Goal: Information Seeking & Learning: Learn about a topic

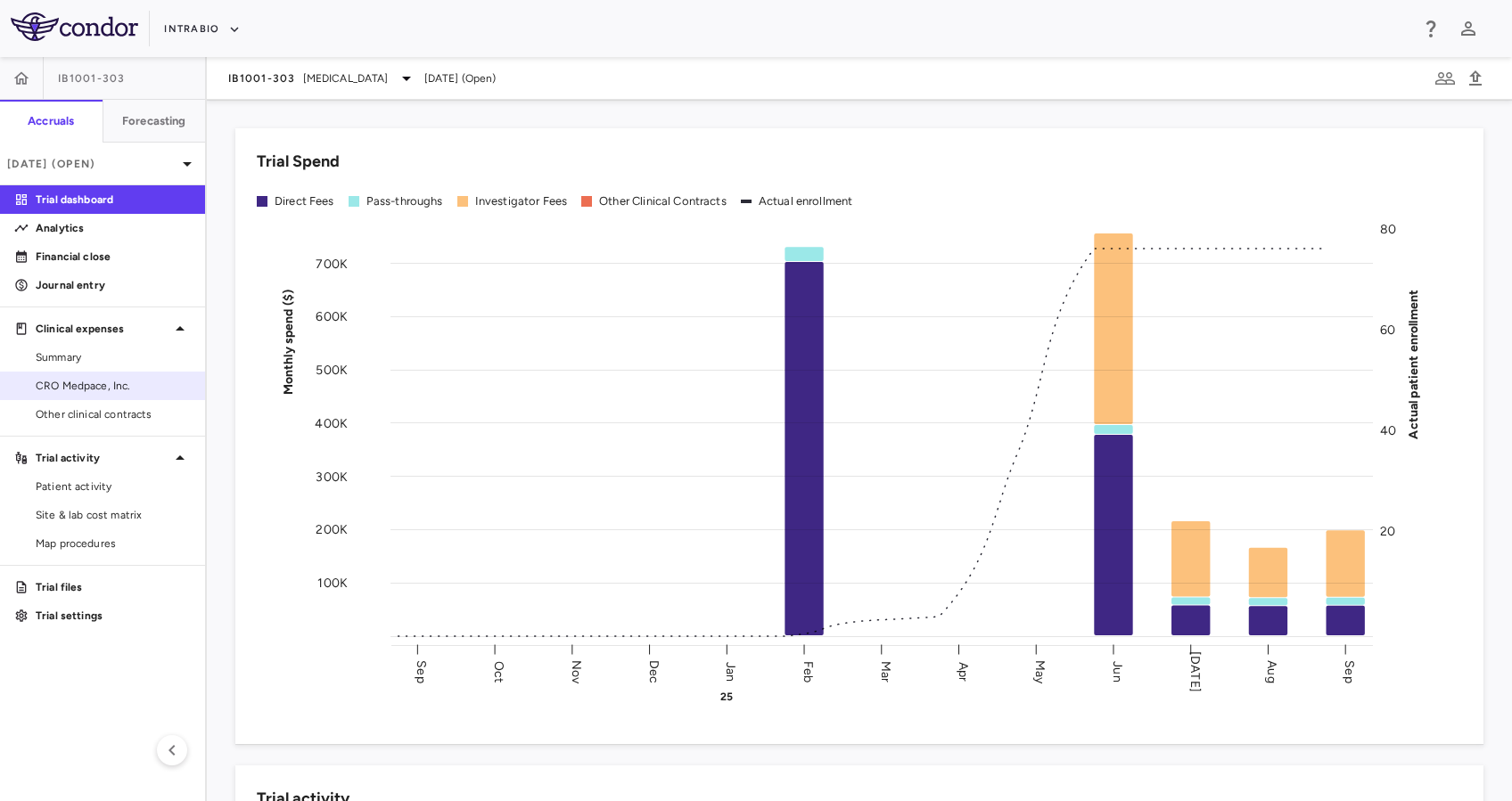
click at [102, 389] on span "CRO Medpace, Inc." at bounding box center [113, 386] width 155 height 16
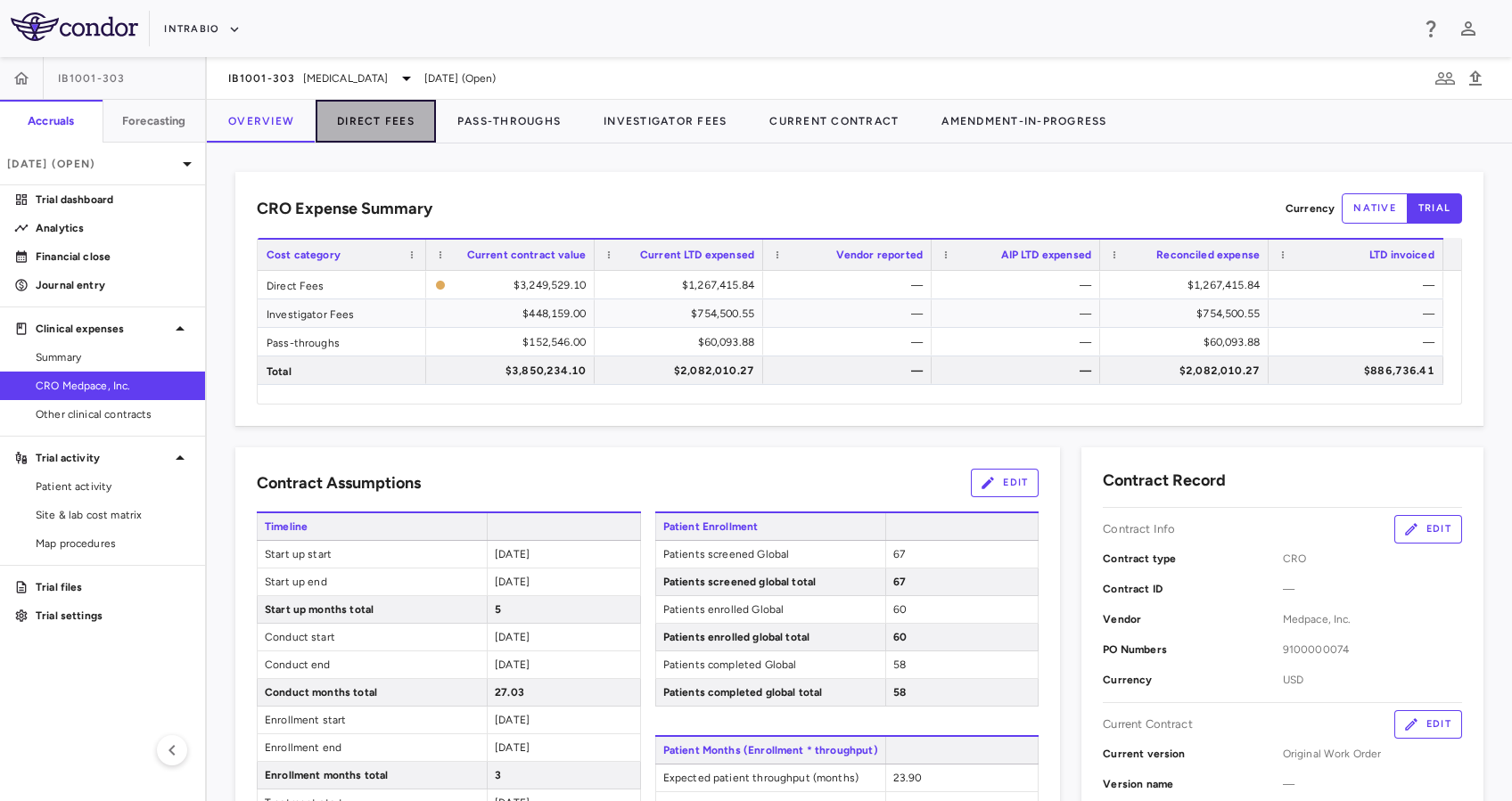
click at [379, 121] on button "Direct Fees" at bounding box center [375, 121] width 120 height 43
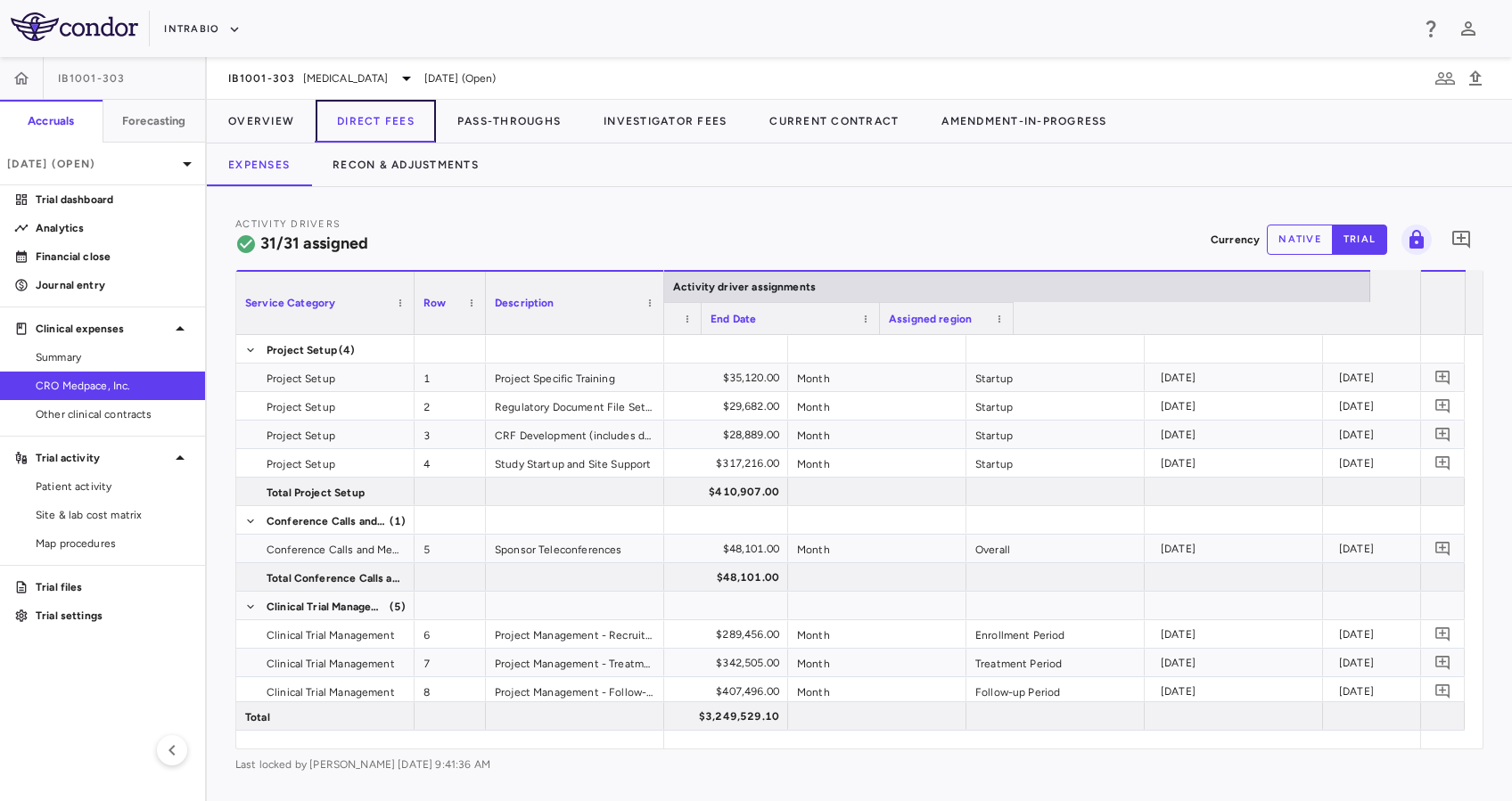
scroll to position [0, 1568]
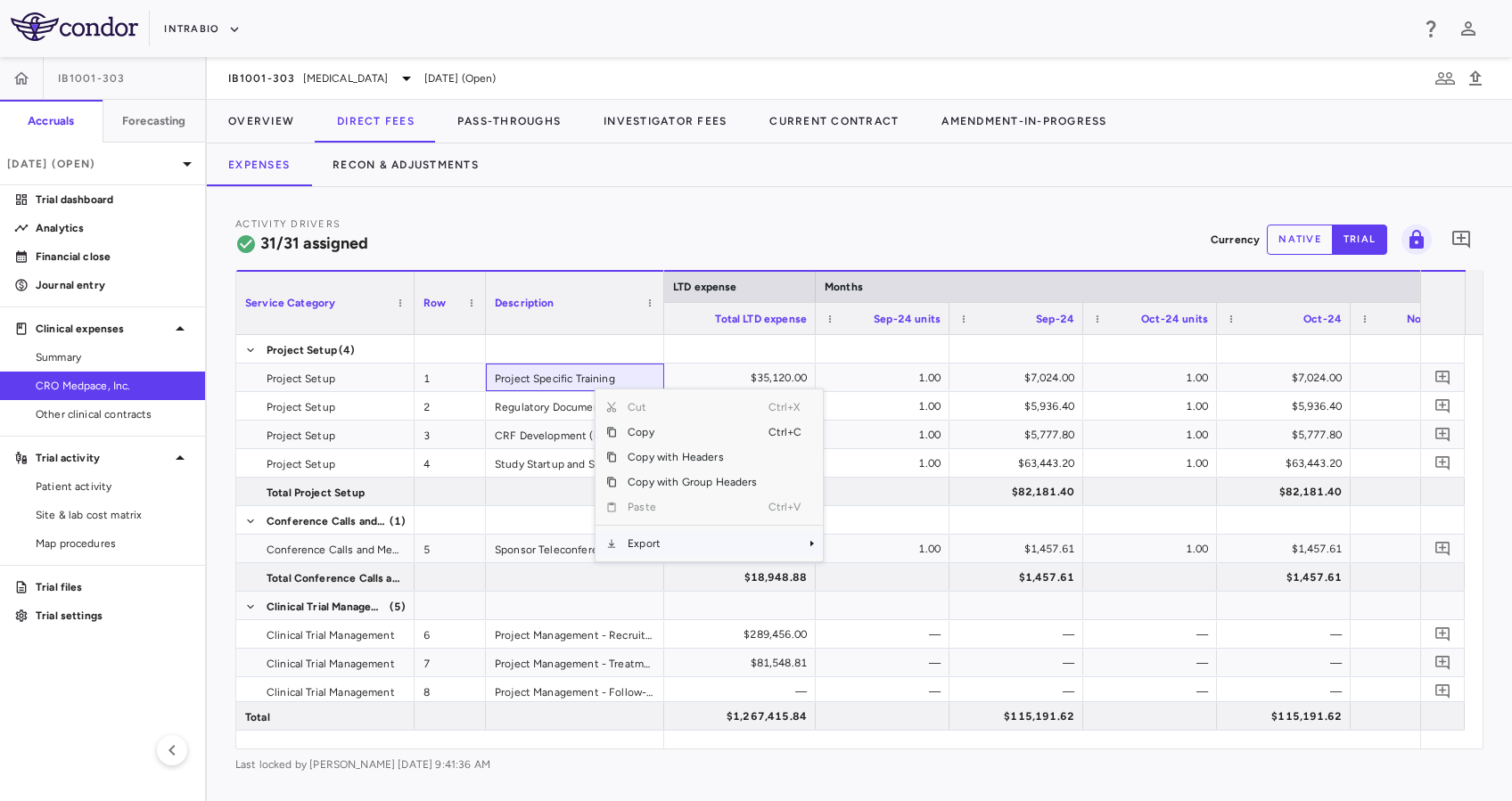
click at [693, 538] on span "Export" at bounding box center [693, 543] width 151 height 25
click at [878, 574] on span "Excel Export" at bounding box center [883, 575] width 83 height 25
click at [656, 234] on div "Activity Drivers 31/31 assigned Currency native trial 0" at bounding box center [859, 239] width 1248 height 48
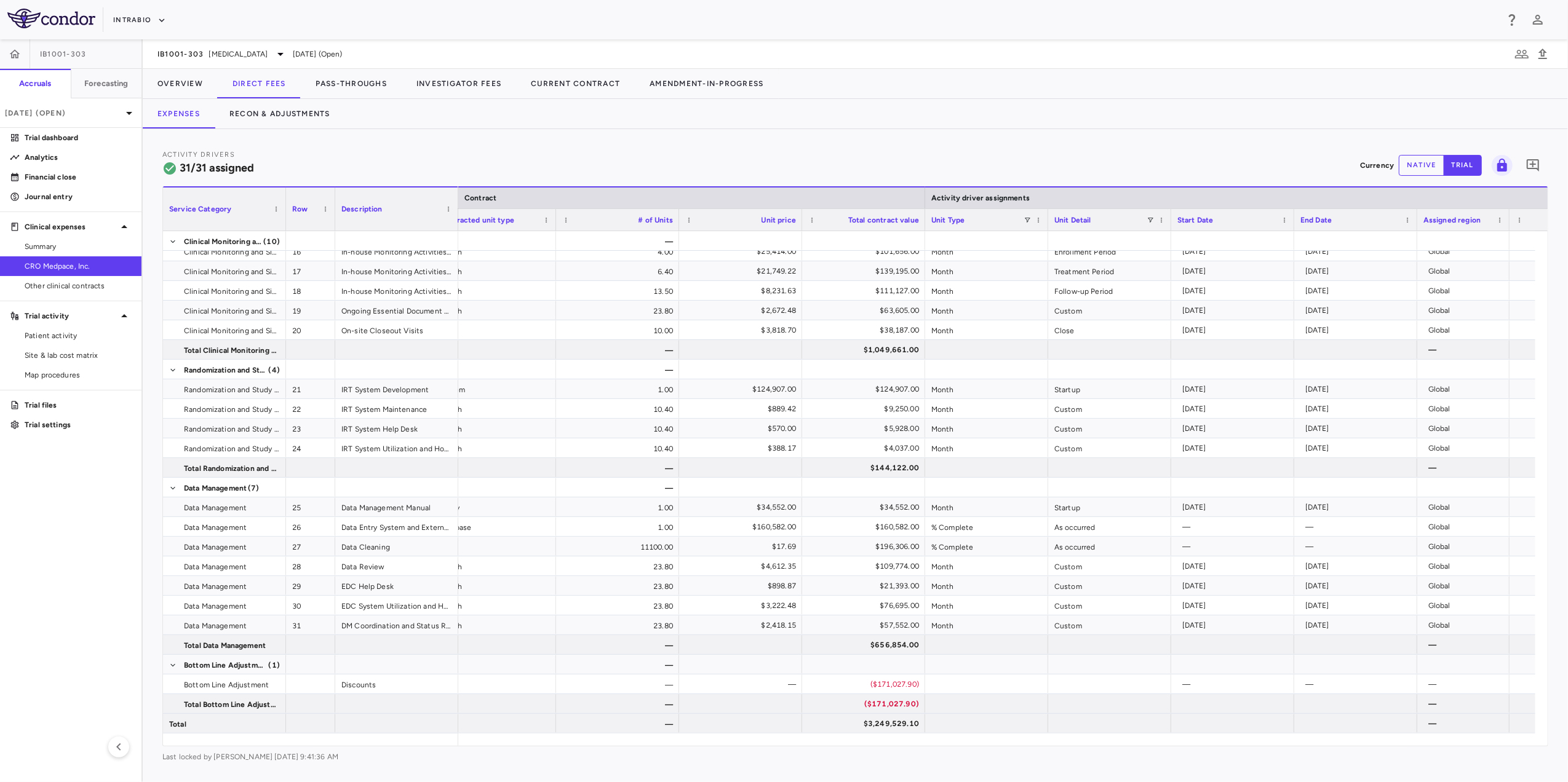
scroll to position [0, 419]
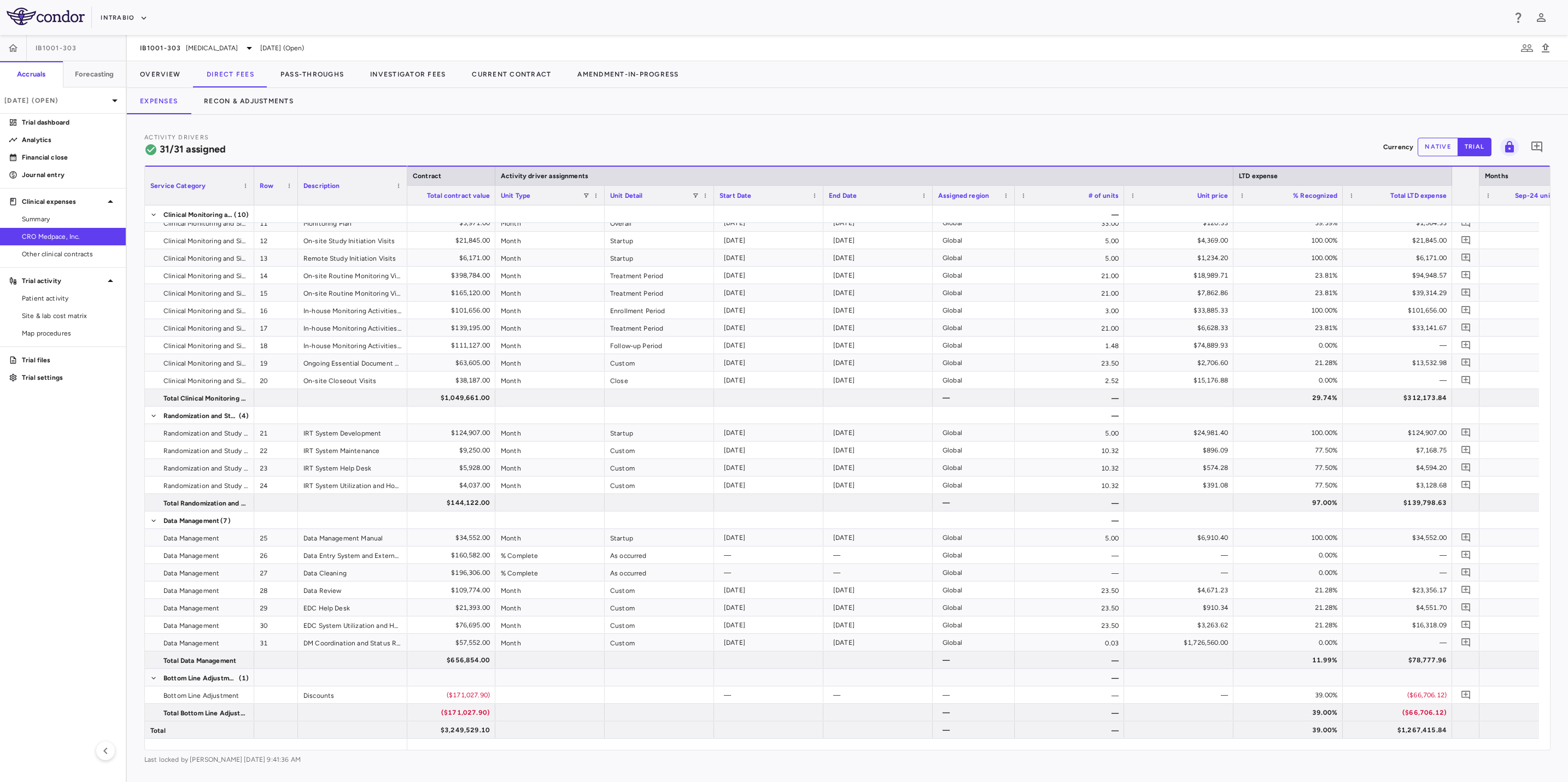
drag, startPoint x: 1363, startPoint y: 0, endPoint x: 994, endPoint y: 119, distance: 387.7
click at [926, 119] on div "Activity Drivers 31/31 assigned Currency native trial 0 Service Category Drag h…" at bounding box center [847, 449] width 1441 height 668
click at [301, 74] on button "Pass-Throughs" at bounding box center [312, 74] width 89 height 26
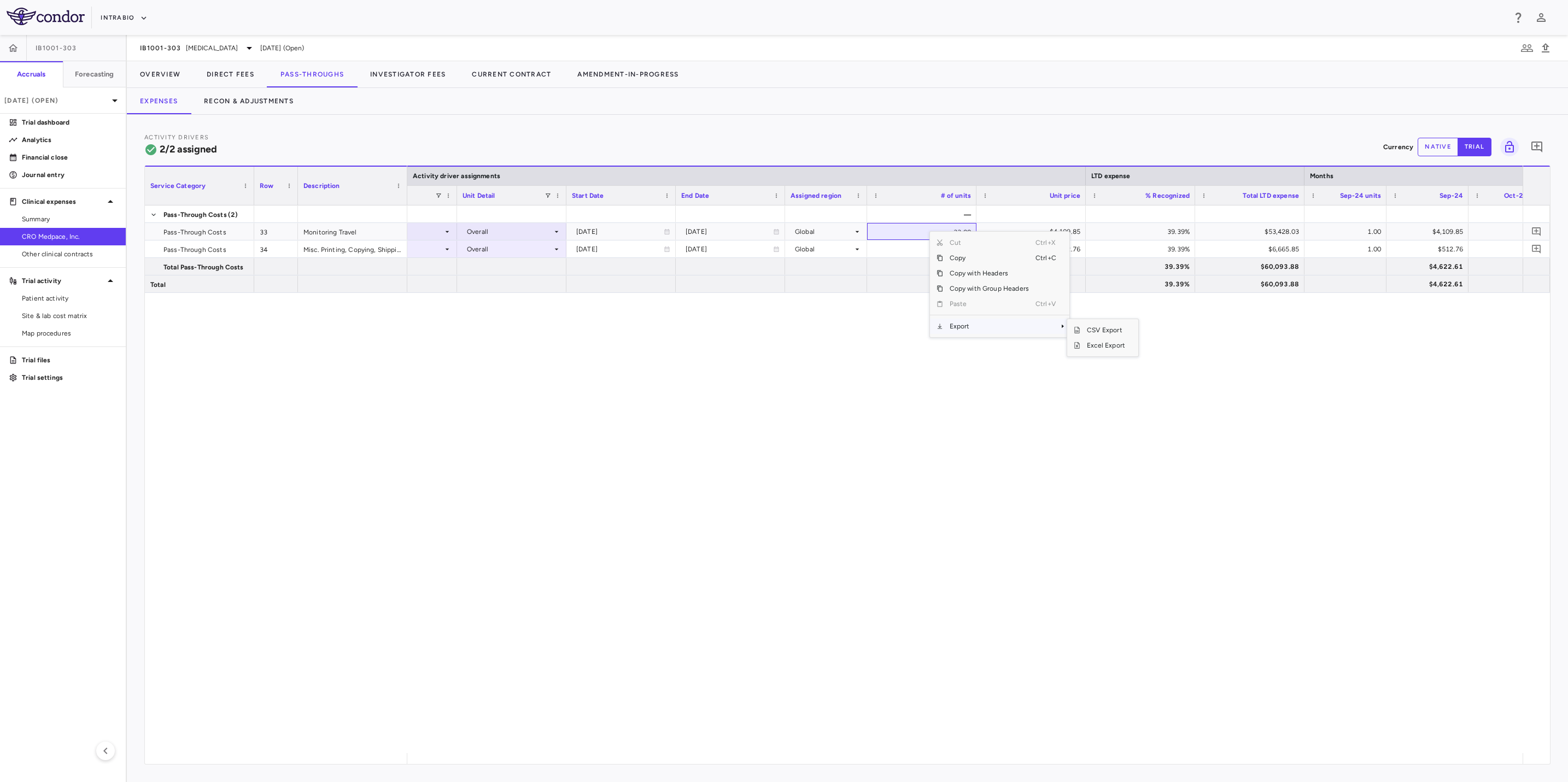
click at [926, 326] on span "Export" at bounding box center [989, 326] width 93 height 15
click at [926, 350] on span "Excel Export" at bounding box center [1106, 345] width 51 height 15
click at [769, 491] on div "— $135,625.00 Month Overall 2024-09-01 2027-05-31 Global 33.00 $4,109.85 39.39%…" at bounding box center [965, 480] width 1115 height 548
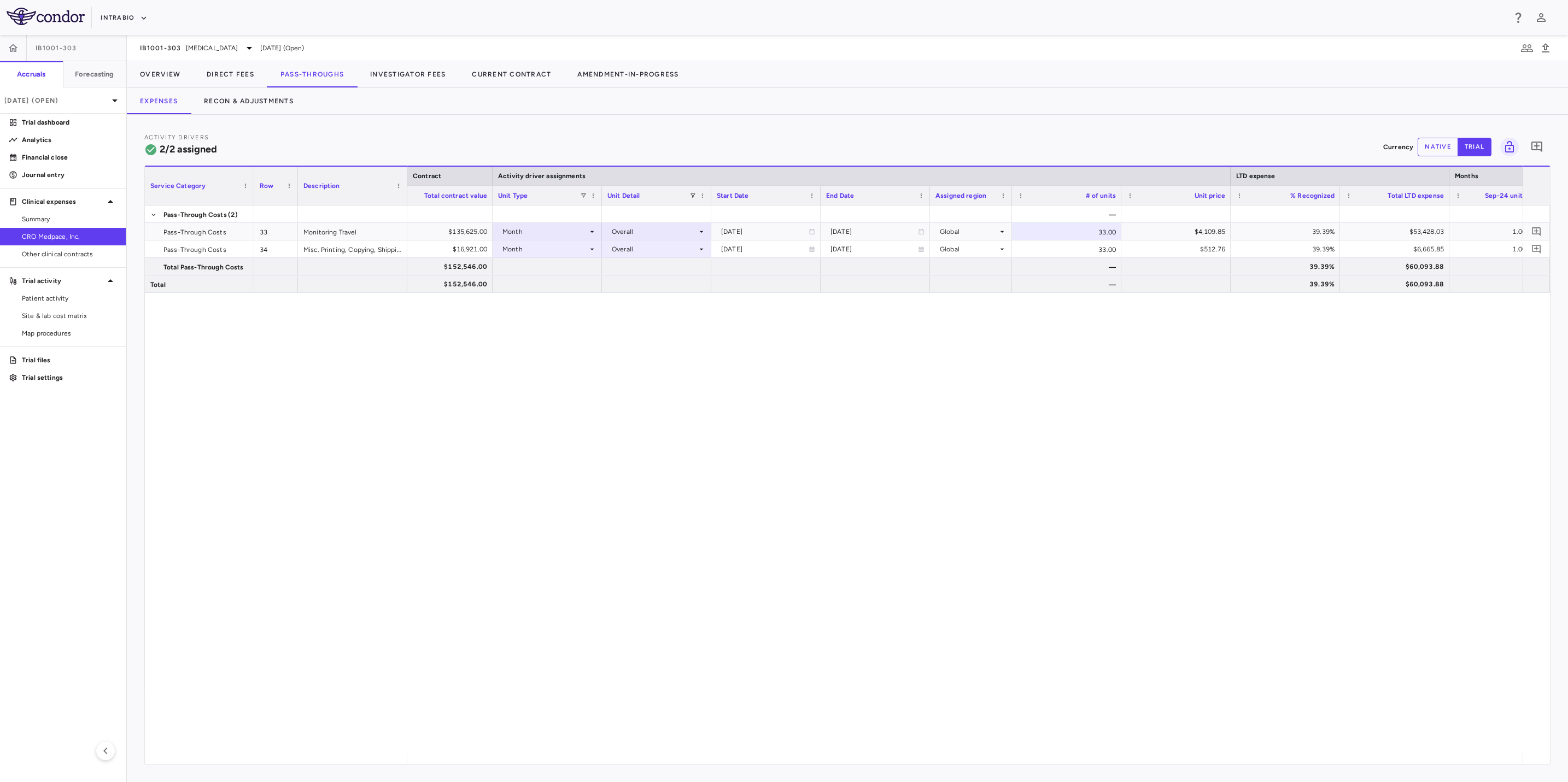
scroll to position [0, 476]
click at [413, 76] on button "Investigator Fees" at bounding box center [408, 74] width 102 height 26
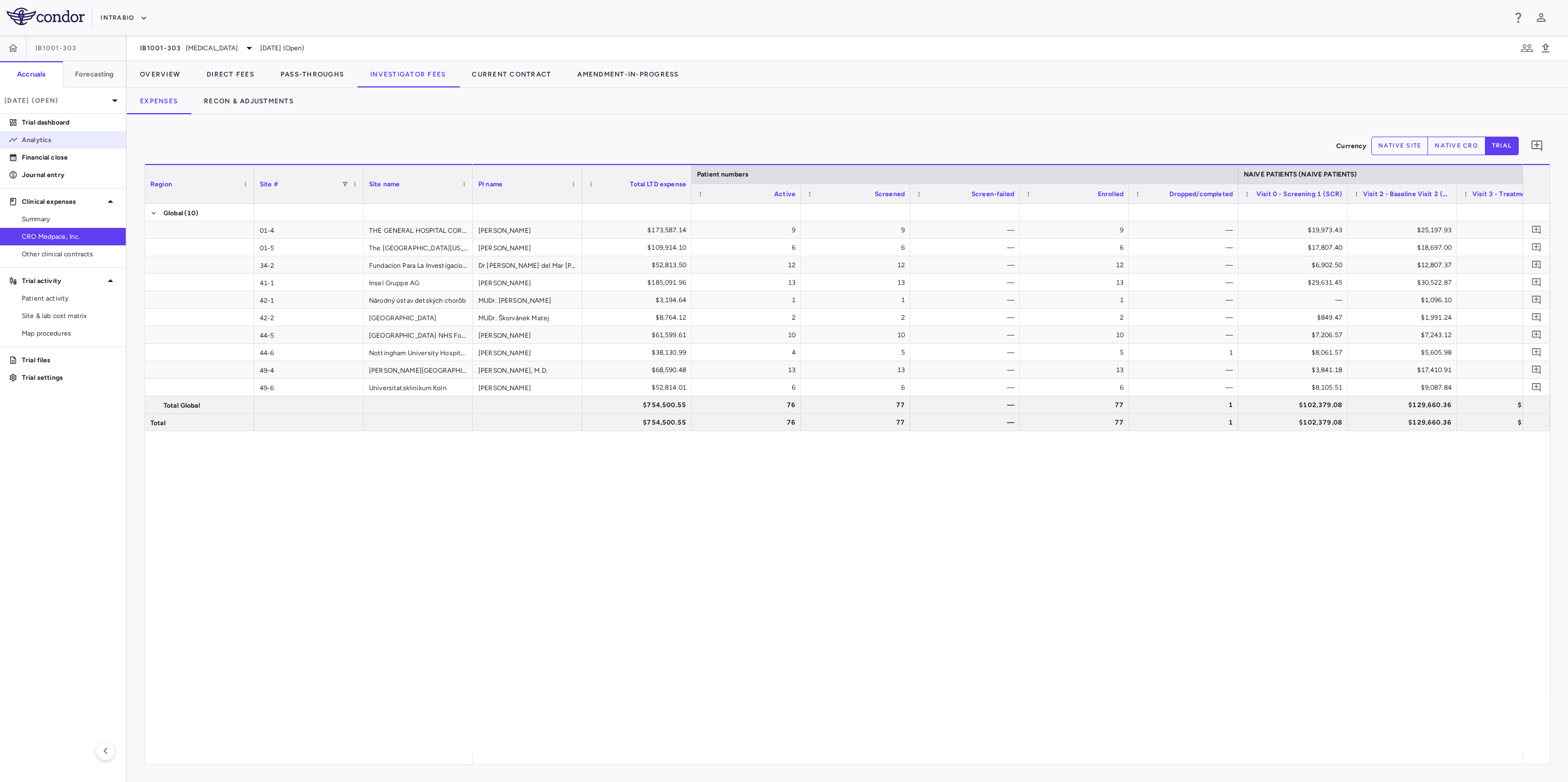
click at [47, 136] on p "Analytics" at bounding box center [69, 140] width 95 height 10
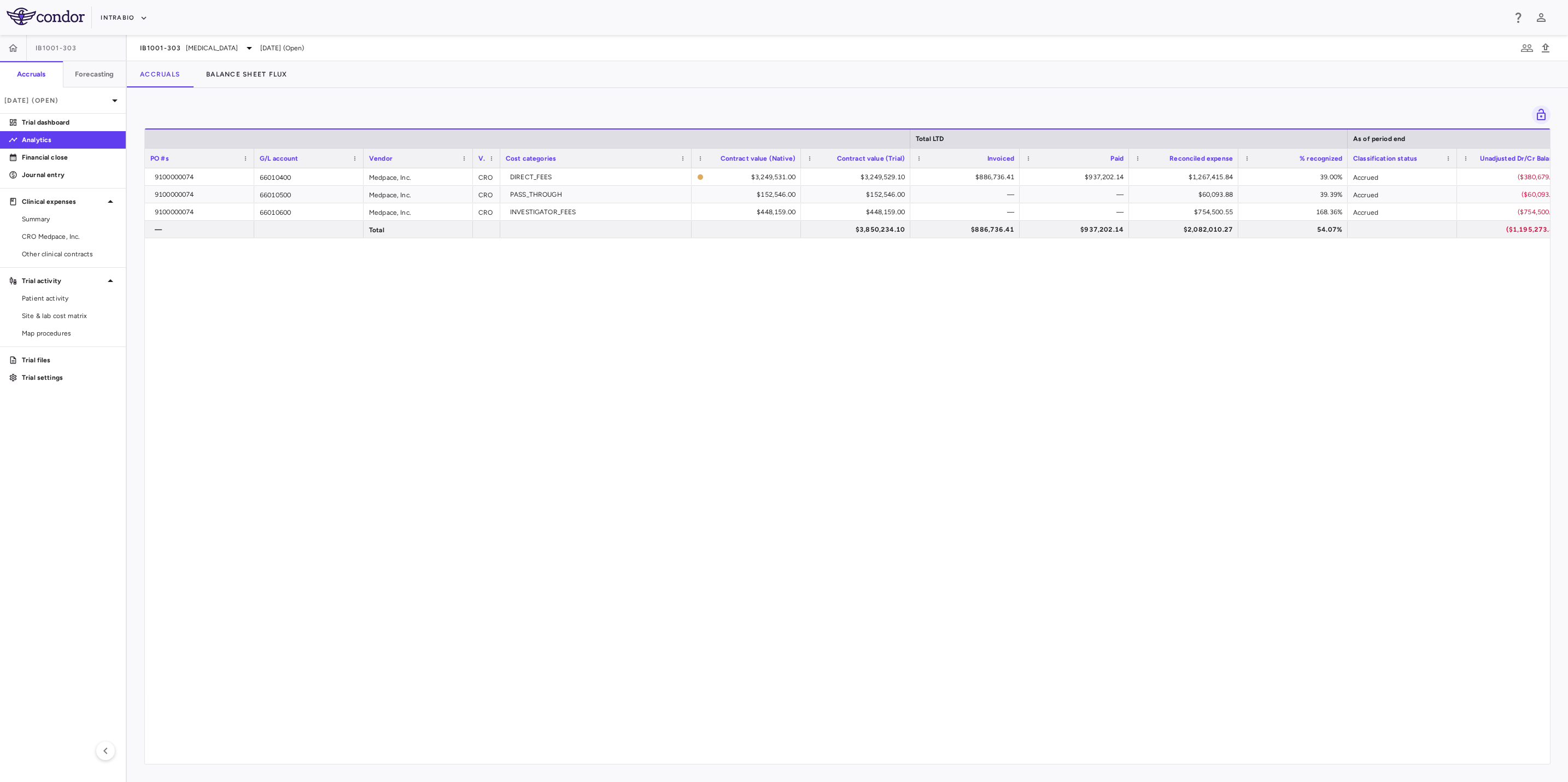
scroll to position [0, 673]
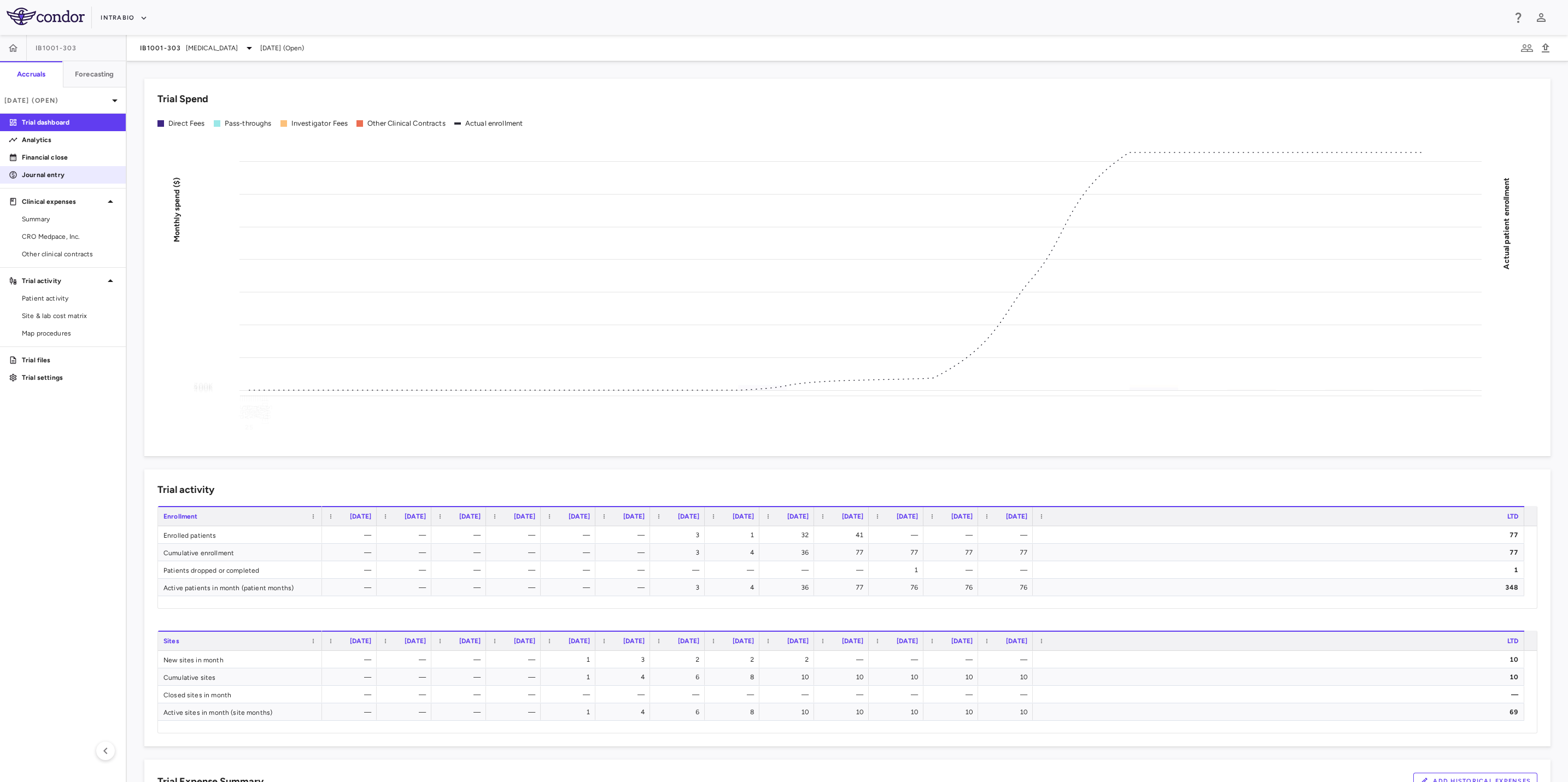
click at [44, 171] on p "Journal entry" at bounding box center [69, 175] width 95 height 10
